Goal: Information Seeking & Learning: Learn about a topic

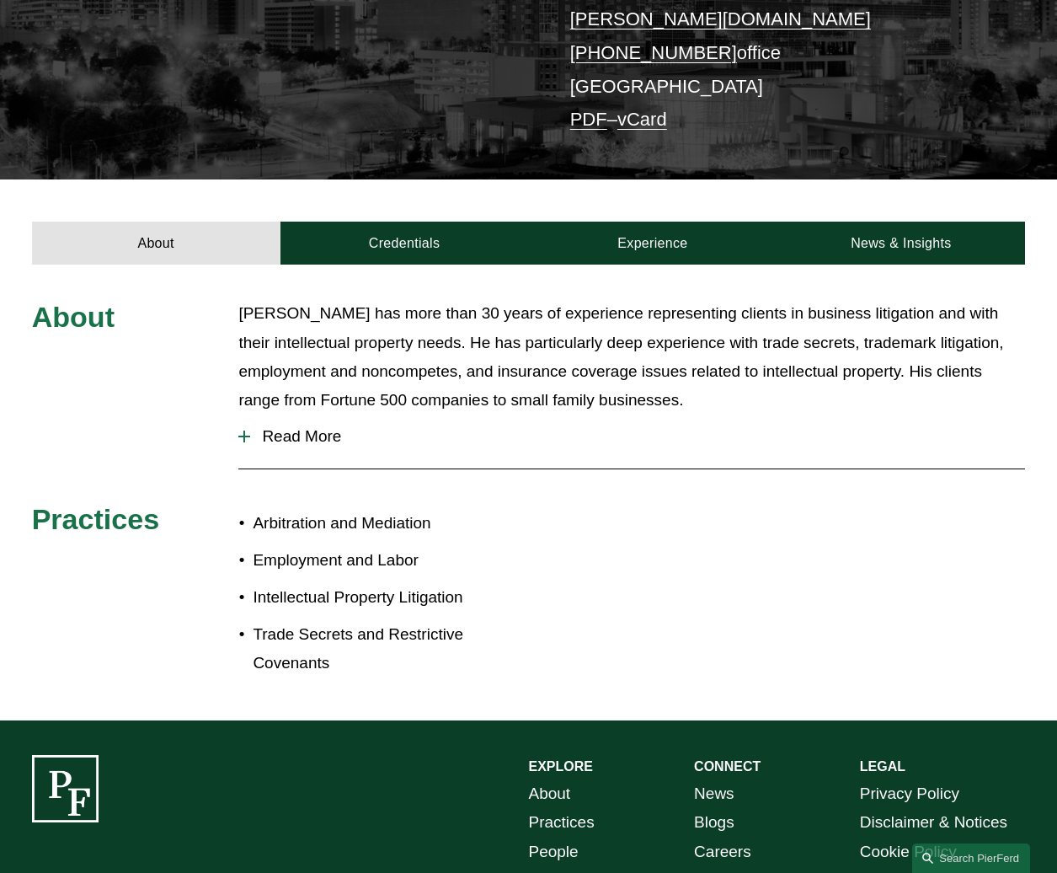
scroll to position [253, 0]
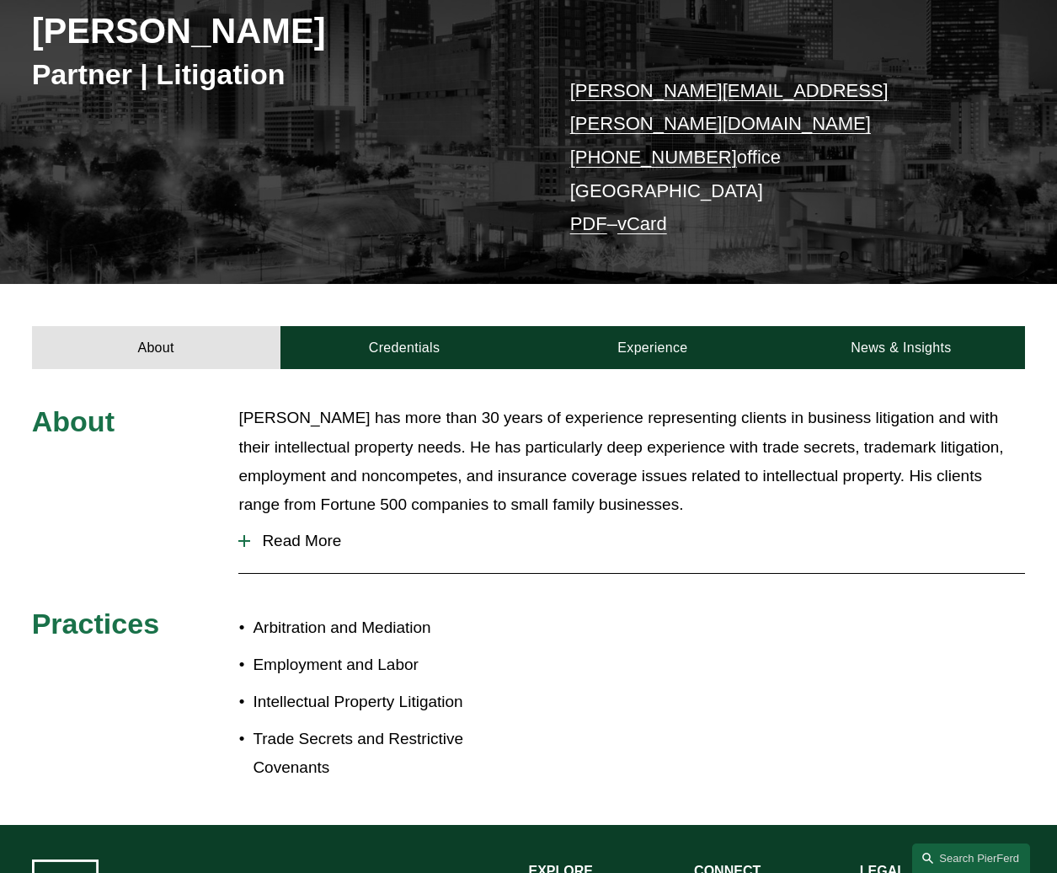
drag, startPoint x: 480, startPoint y: 772, endPoint x: 353, endPoint y: 499, distance: 301.8
click at [353, 499] on div "About [PERSON_NAME] has more than 30 years of experience representing clients i…" at bounding box center [528, 597] width 1057 height 456
drag, startPoint x: 353, startPoint y: 499, endPoint x: 311, endPoint y: 523, distance: 48.7
click at [311, 523] on button "Read More" at bounding box center [631, 541] width 787 height 44
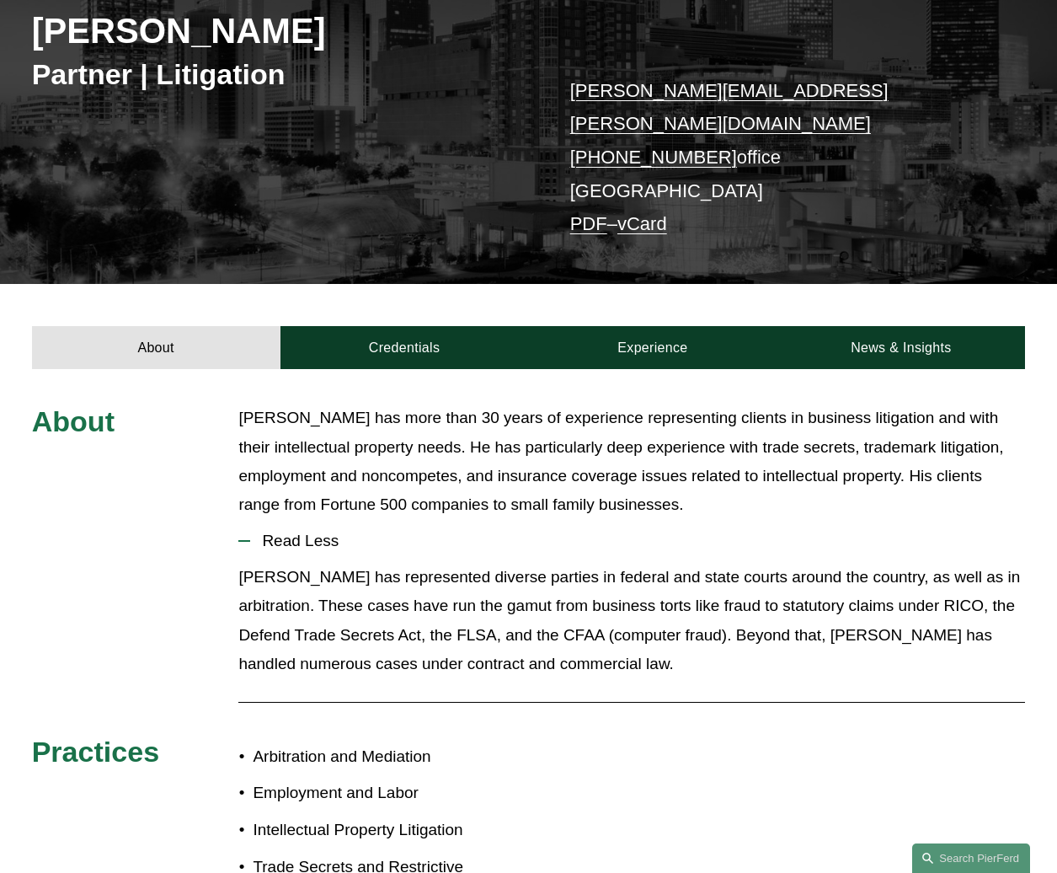
click at [311, 531] on span "Read Less" at bounding box center [637, 540] width 775 height 19
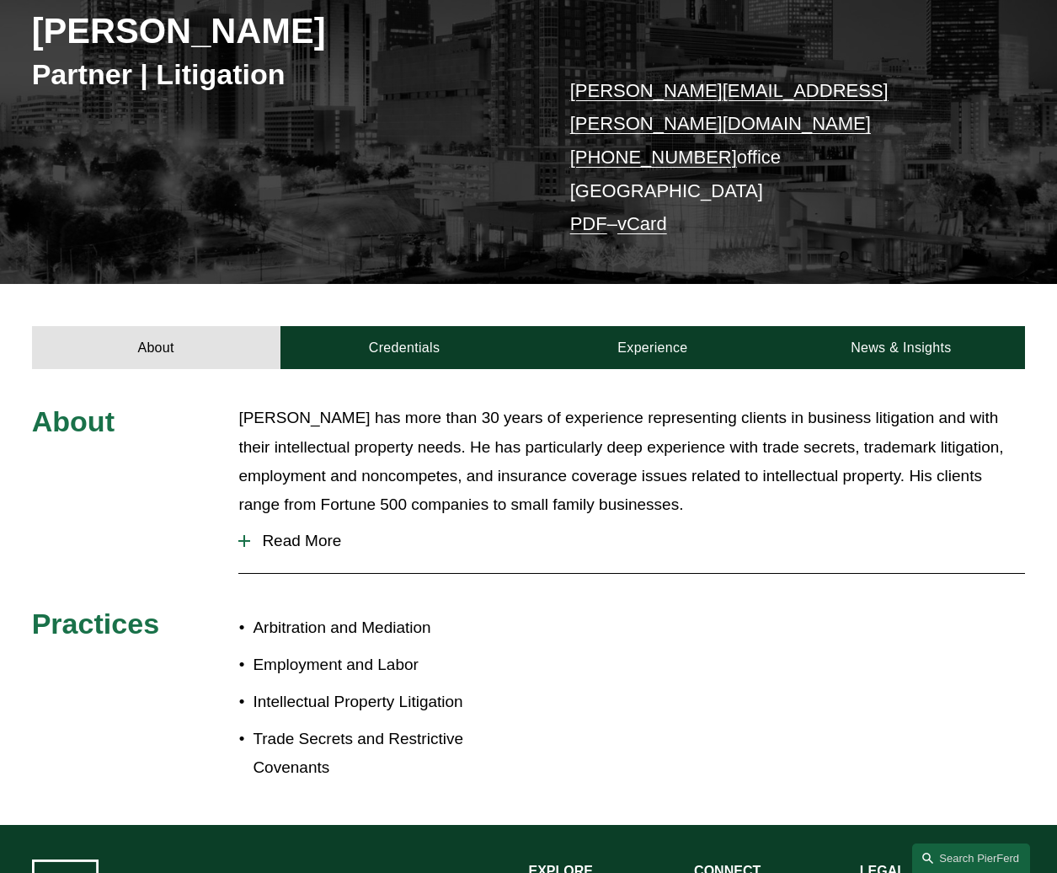
click at [311, 531] on span "Read More" at bounding box center [637, 540] width 775 height 19
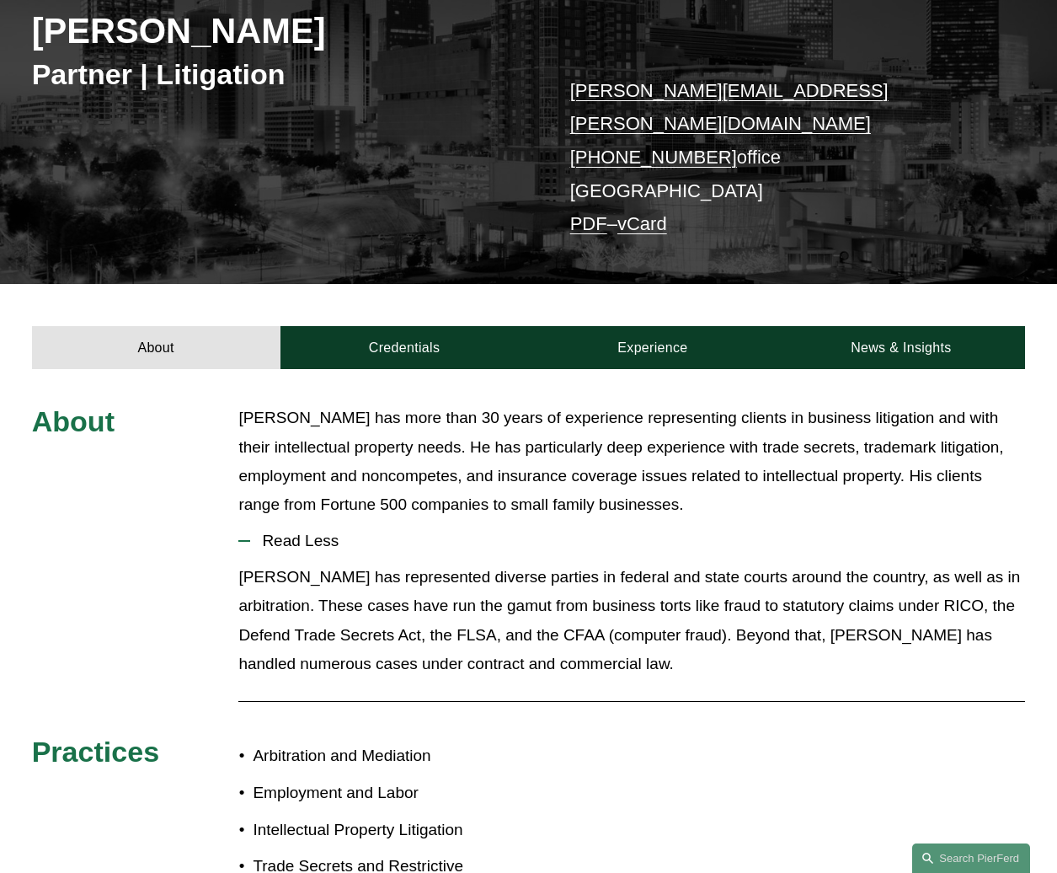
click at [627, 768] on div "About David Pardue has more than 30 years of experience representing clients in…" at bounding box center [528, 660] width 1057 height 514
click at [537, 658] on div "David has represented diverse parties in federal and state courts around the co…" at bounding box center [631, 627] width 787 height 128
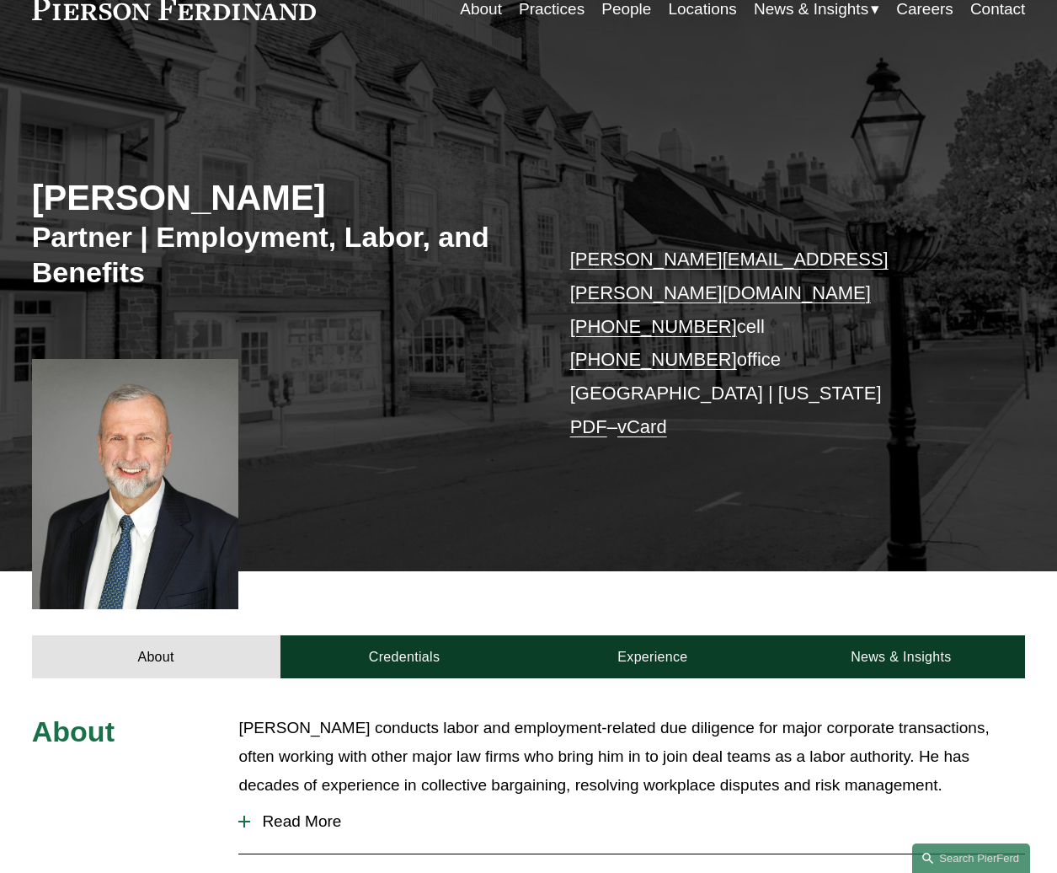
scroll to position [168, 0]
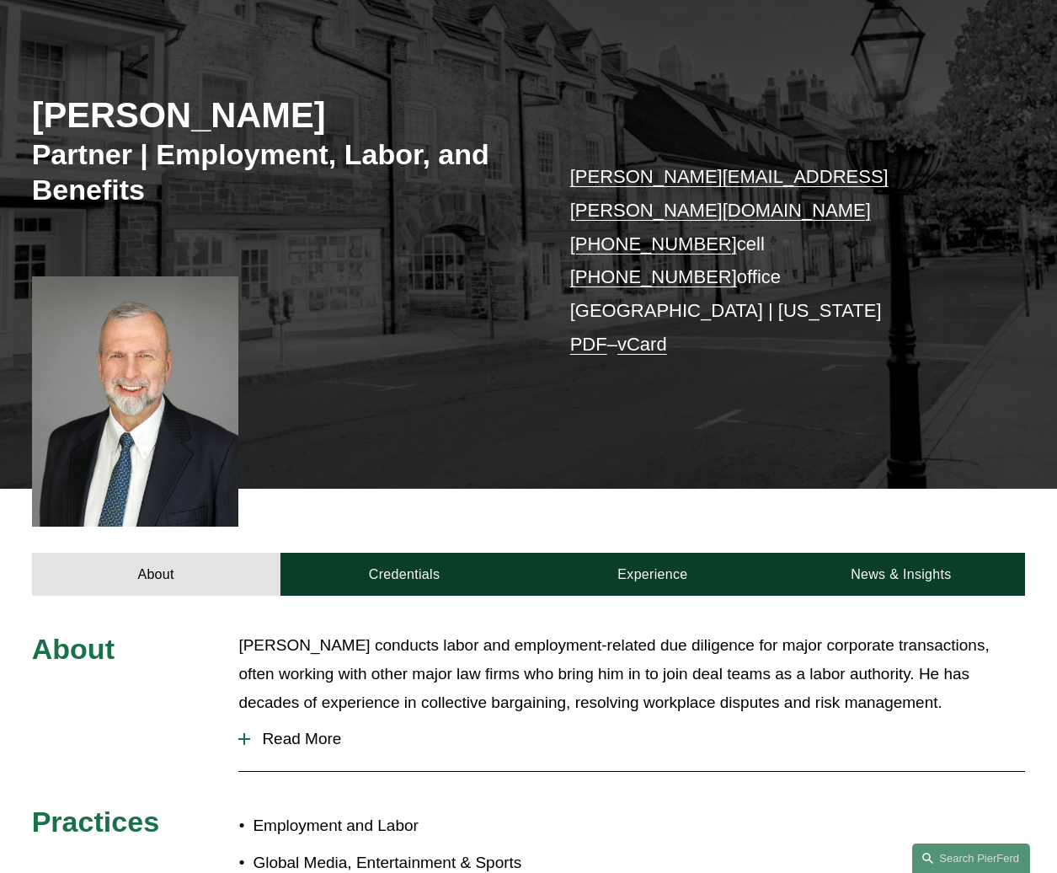
click at [298, 728] on button "Read More" at bounding box center [631, 739] width 787 height 44
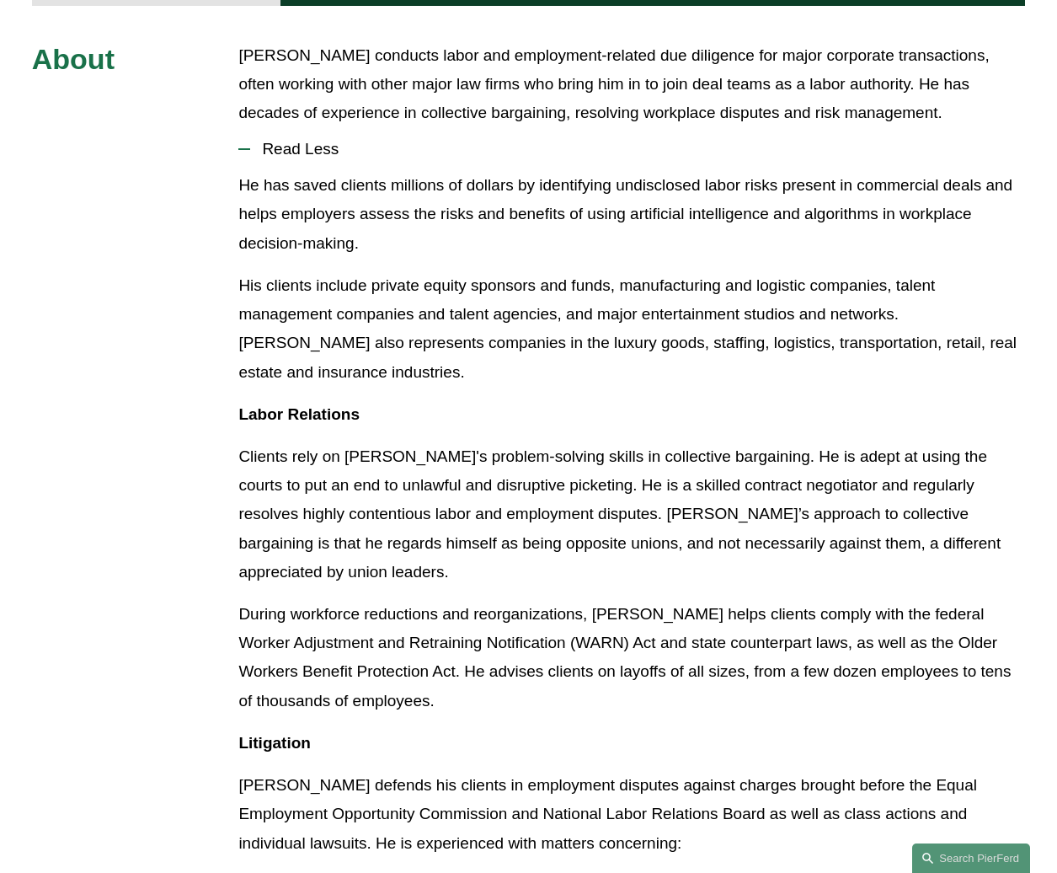
scroll to position [590, 0]
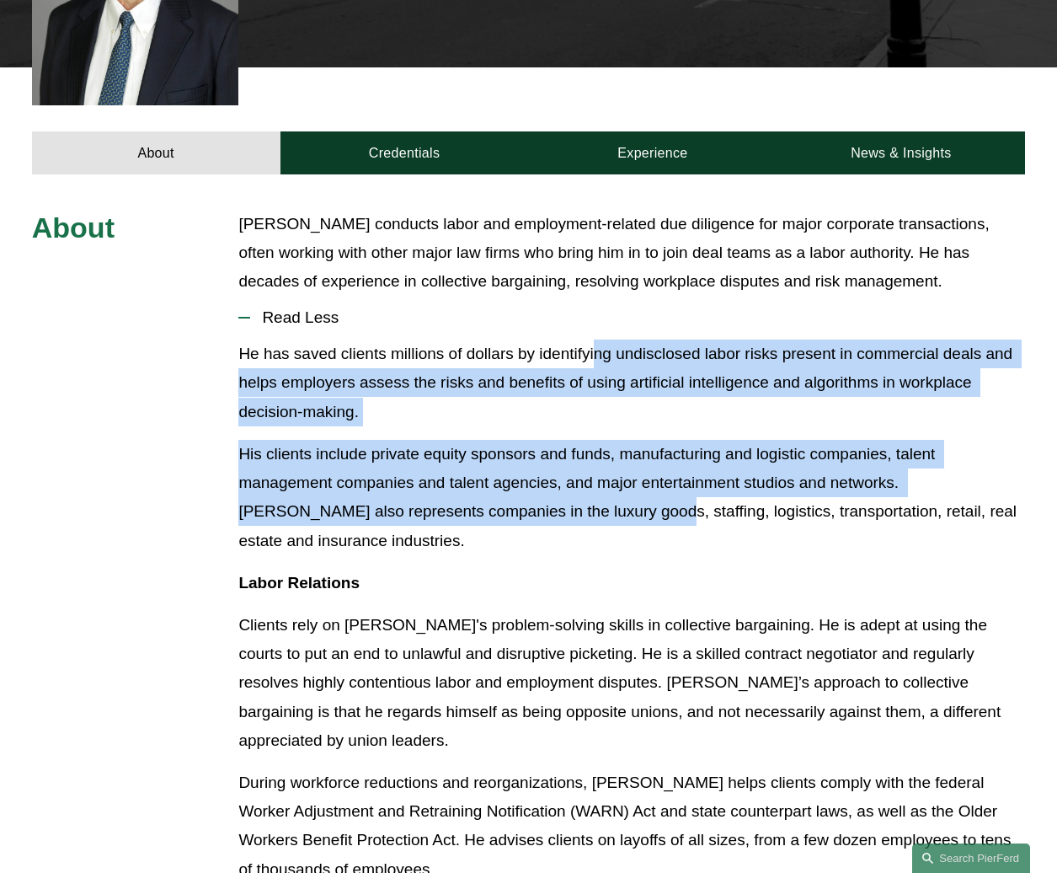
drag, startPoint x: 595, startPoint y: 335, endPoint x: 576, endPoint y: 495, distance: 161.2
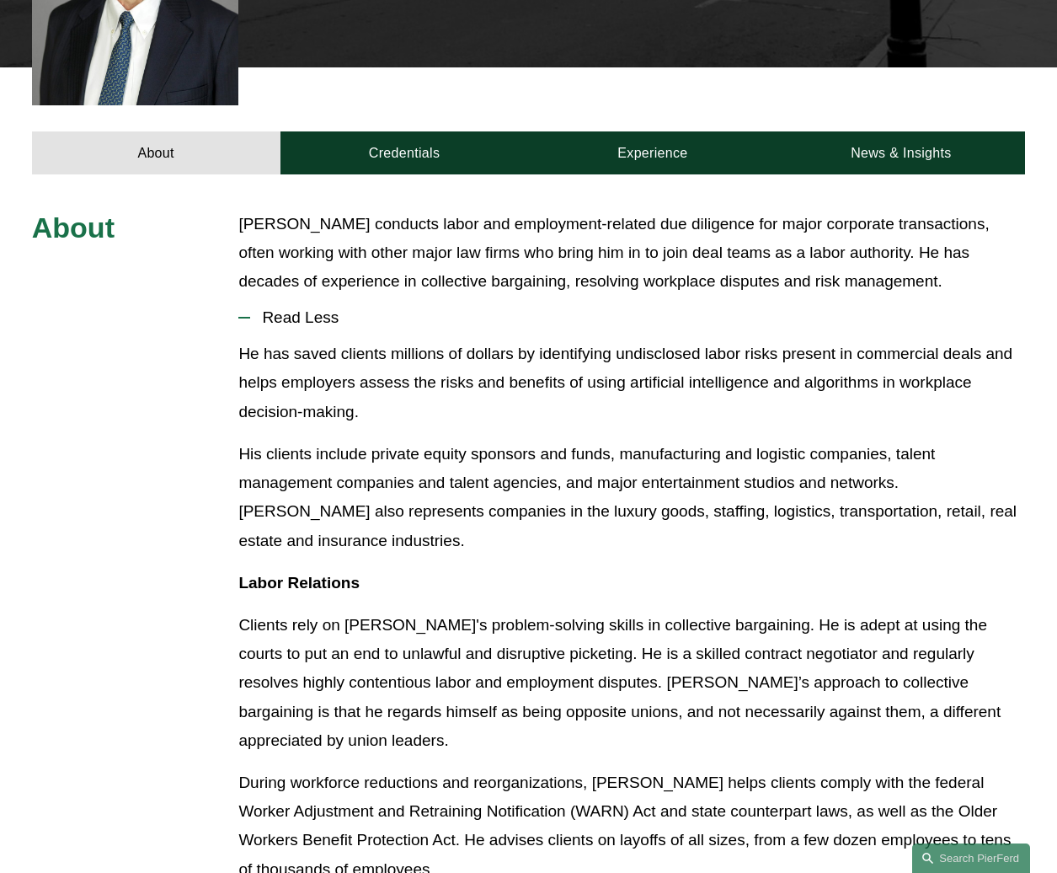
click at [353, 611] on p "Clients rely on [PERSON_NAME]'s problem-solving skills in collective bargaining…" at bounding box center [631, 683] width 787 height 144
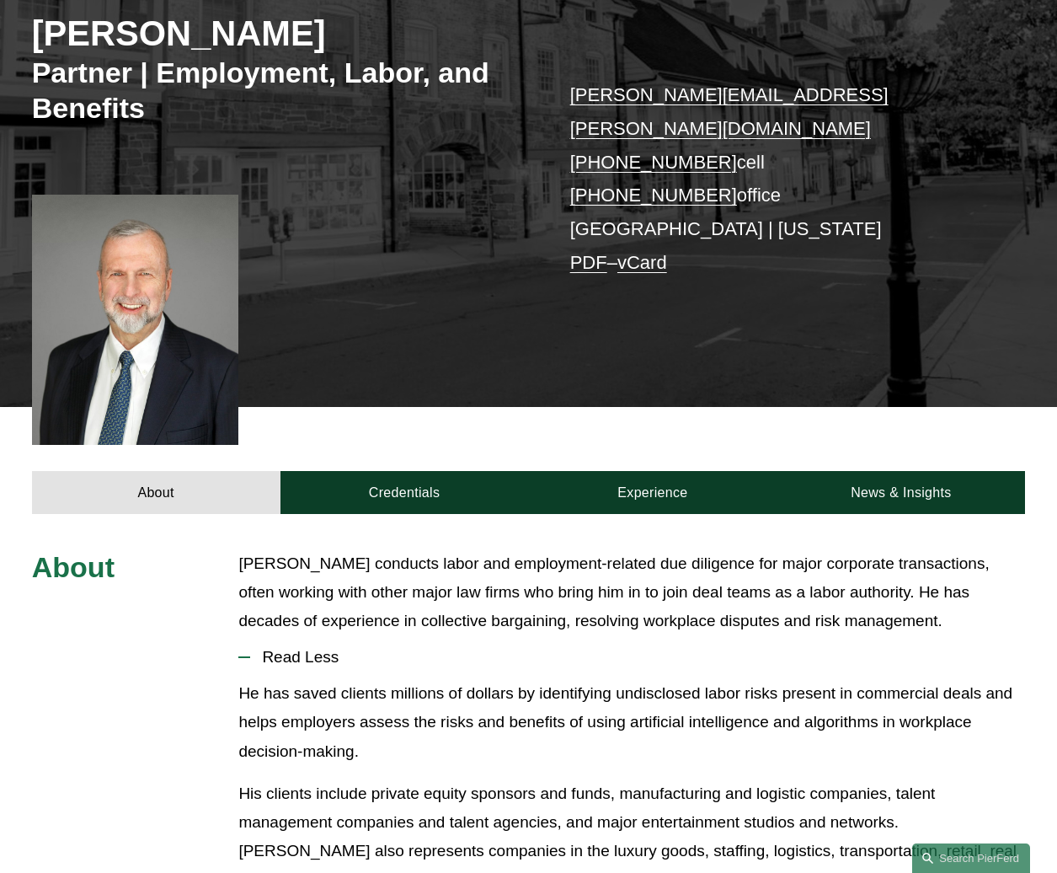
scroll to position [505, 0]
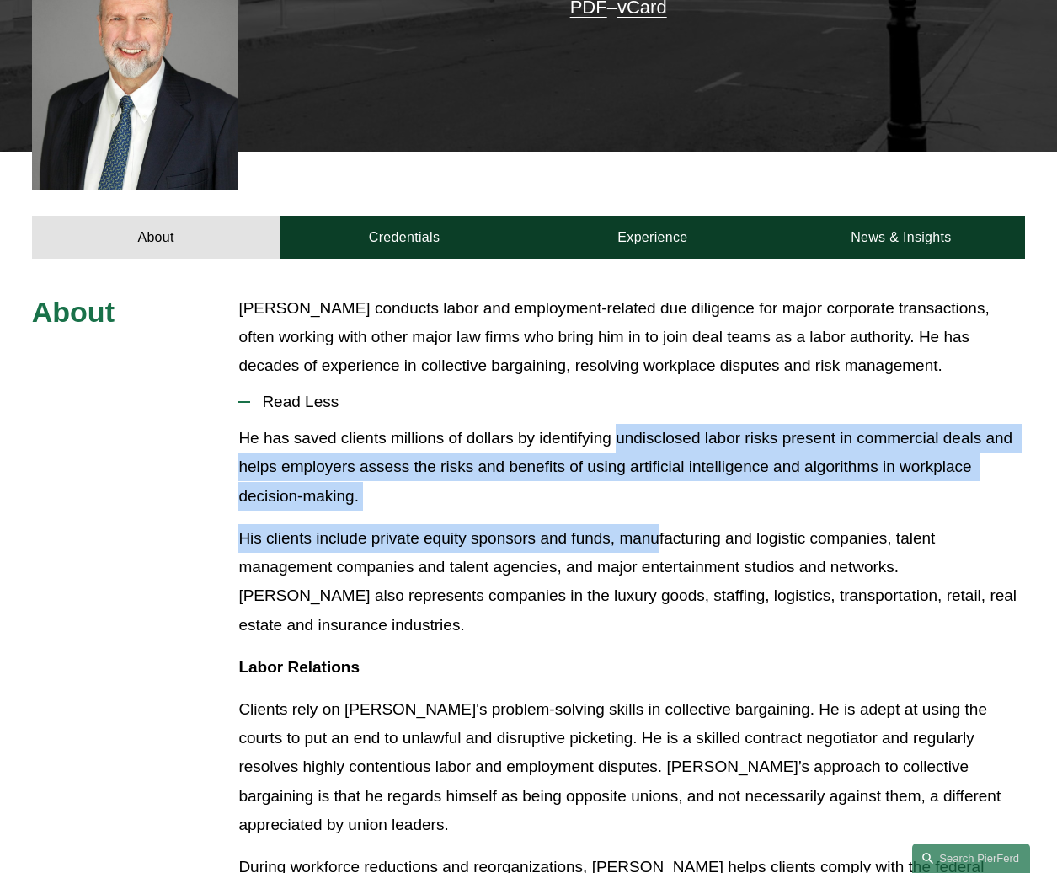
drag, startPoint x: 621, startPoint y: 413, endPoint x: 660, endPoint y: 498, distance: 93.8
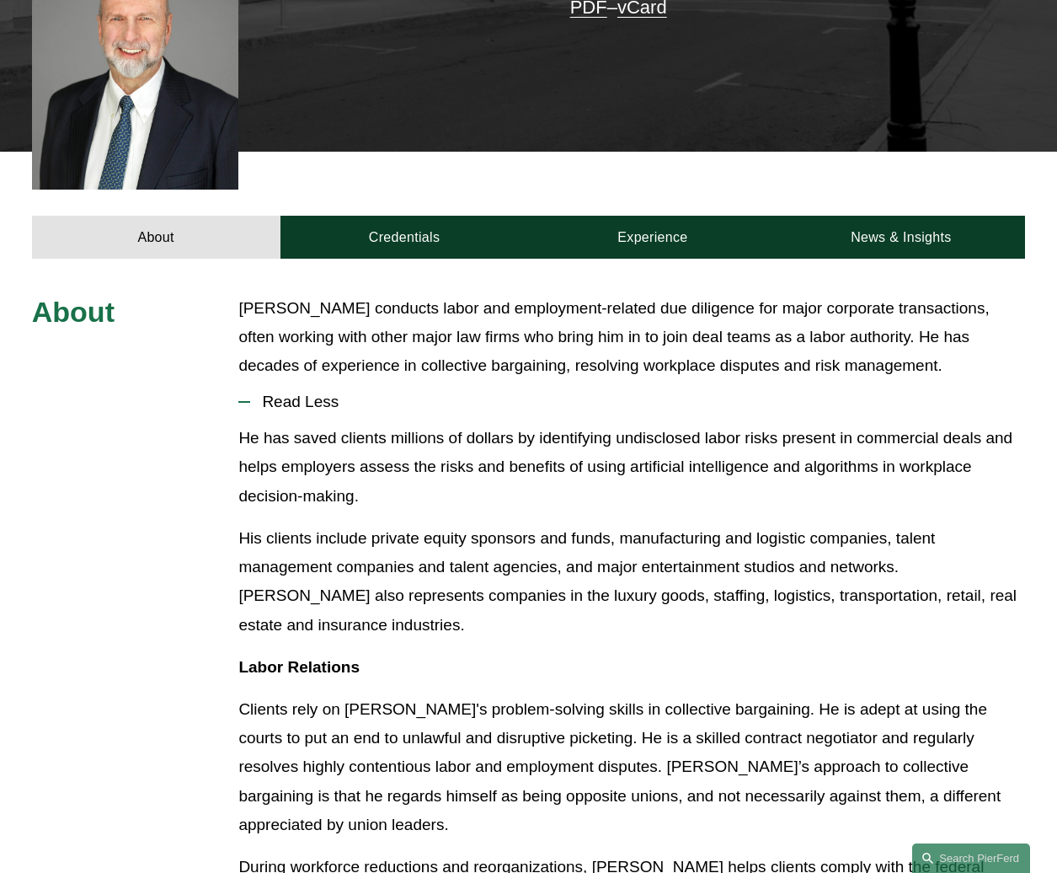
drag, startPoint x: 660, startPoint y: 498, endPoint x: 450, endPoint y: 613, distance: 240.1
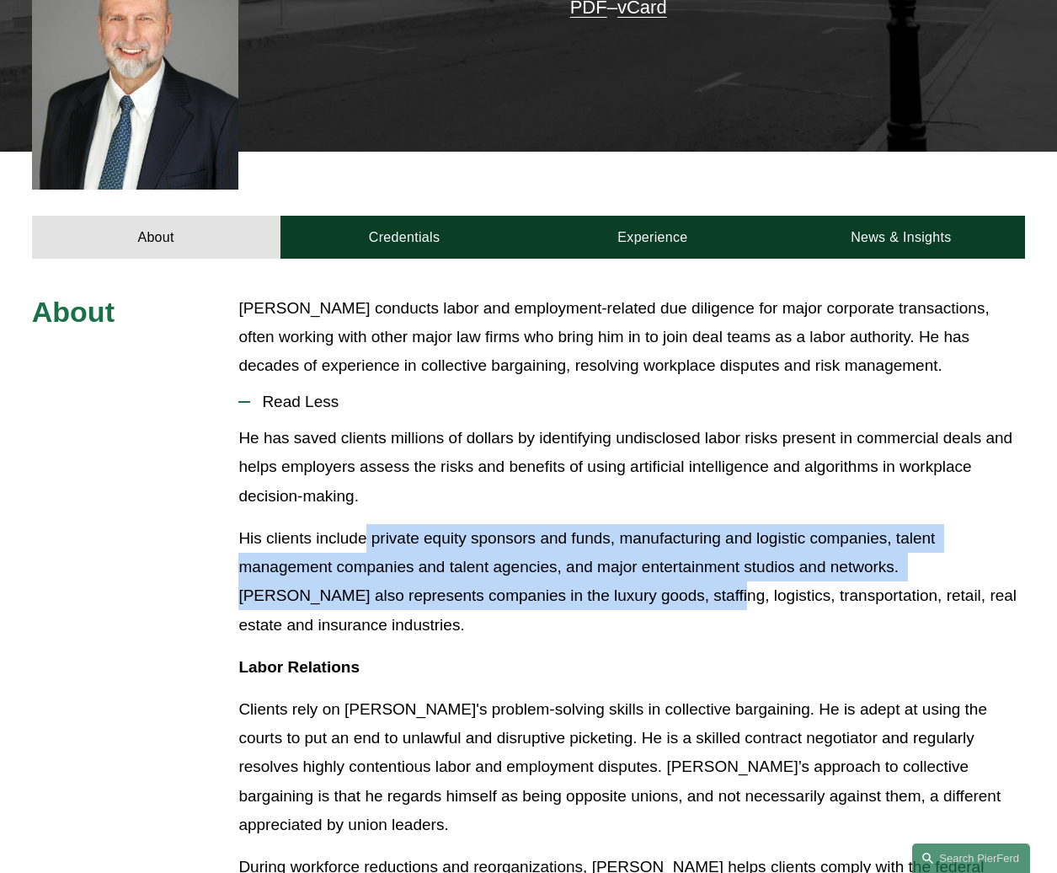
drag, startPoint x: 366, startPoint y: 510, endPoint x: 631, endPoint y: 578, distance: 272.9
click at [631, 578] on p "His clients include private equity sponsors and funds, manufacturing and logist…" at bounding box center [631, 581] width 787 height 115
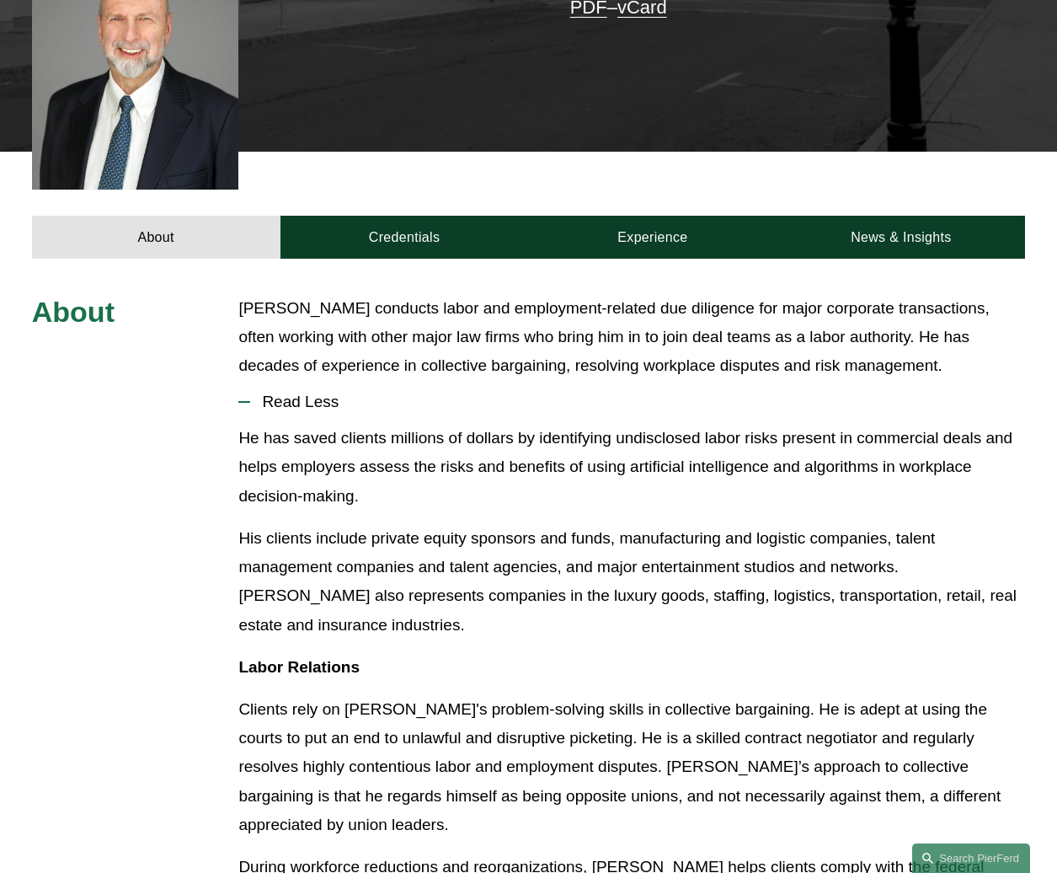
drag, startPoint x: 631, startPoint y: 578, endPoint x: 664, endPoint y: 606, distance: 43.0
click at [664, 606] on p "His clients include private equity sponsors and funds, manufacturing and logist…" at bounding box center [631, 581] width 787 height 115
